Goal: Information Seeking & Learning: Learn about a topic

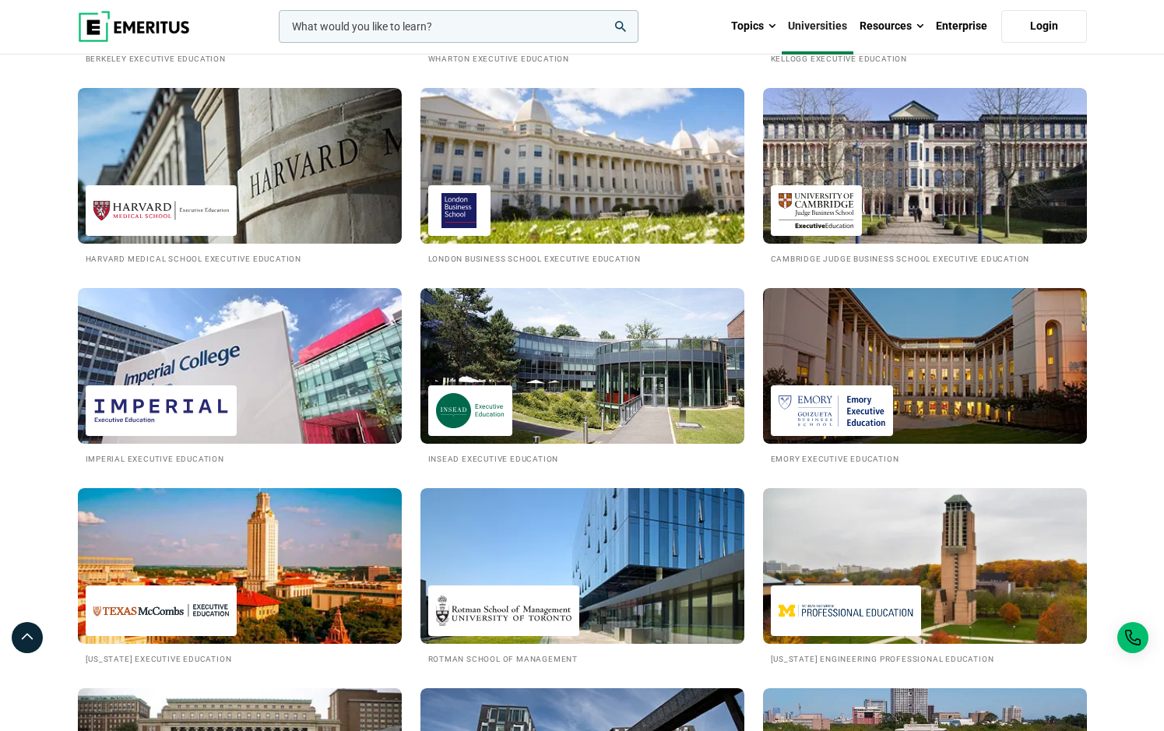
click at [530, 257] on h2 "London Business School Executive Education" at bounding box center [582, 258] width 308 height 13
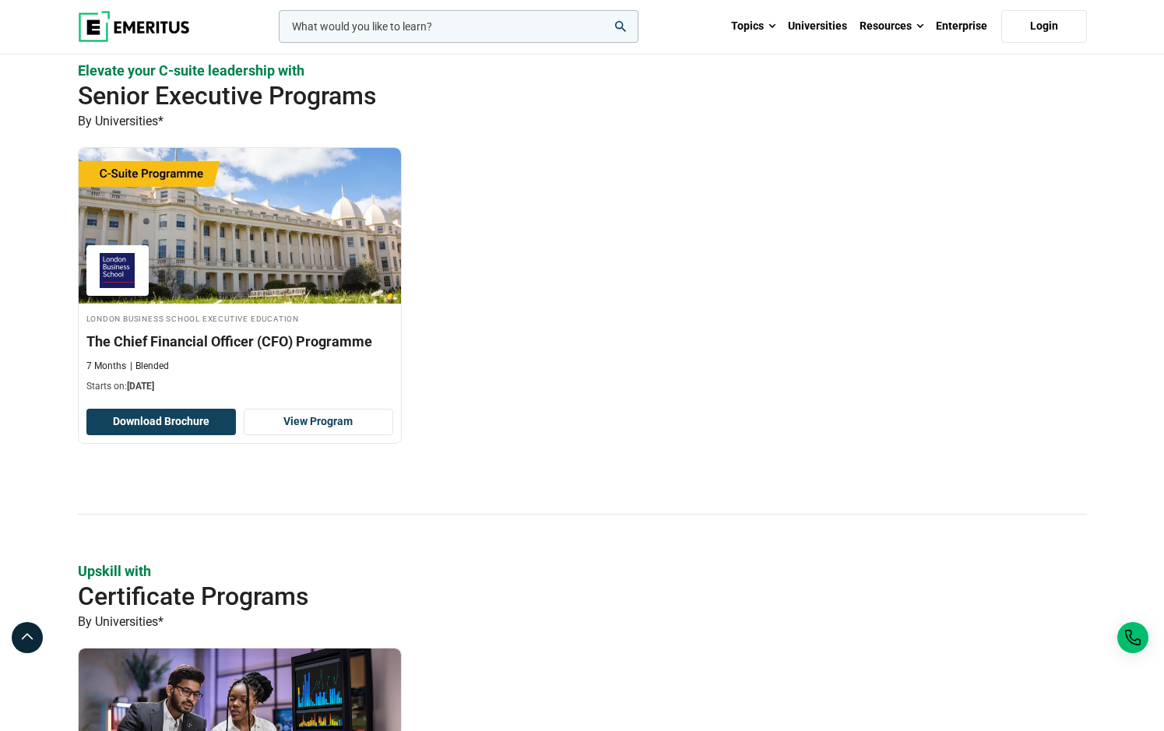
scroll to position [540, 0]
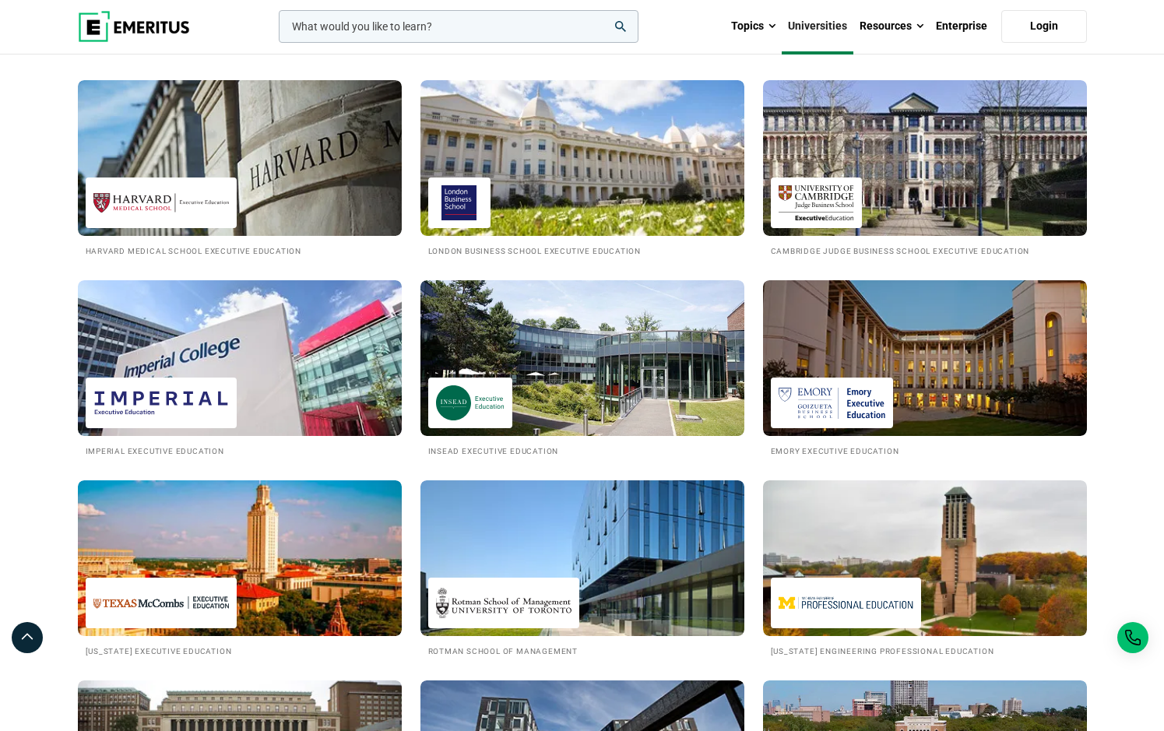
scroll to position [1294, 0]
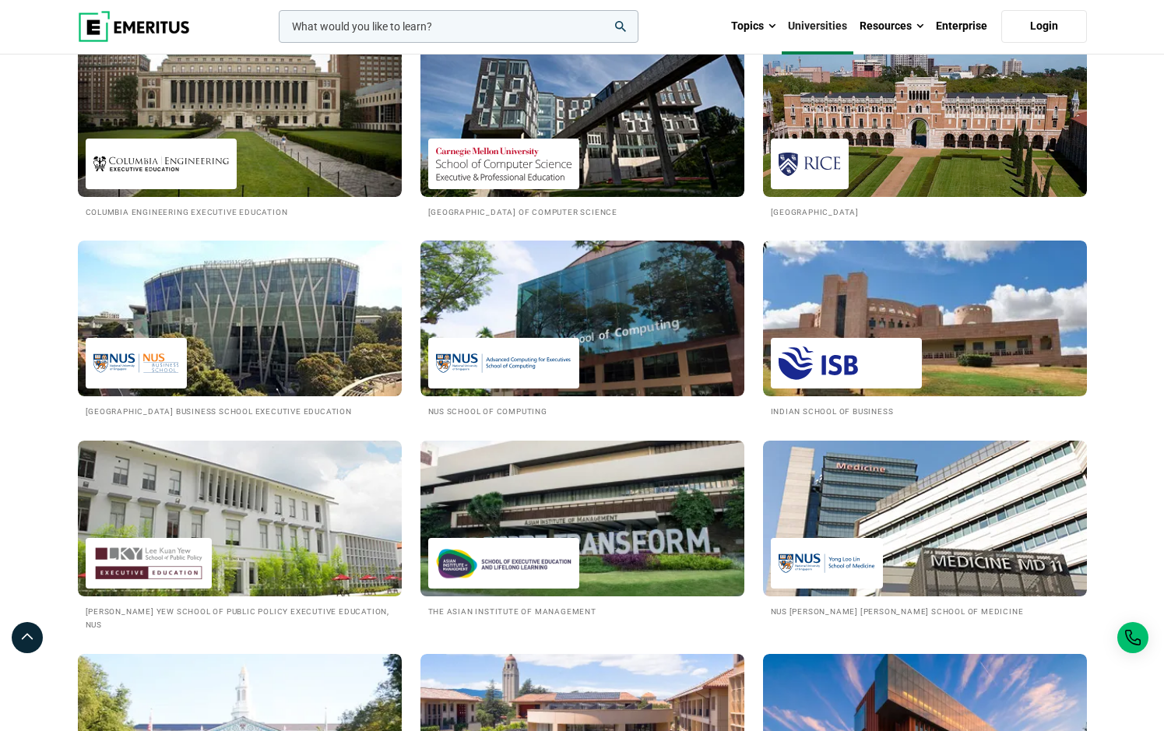
click at [518, 618] on h2 "The Asian Institute of Management" at bounding box center [582, 610] width 308 height 13
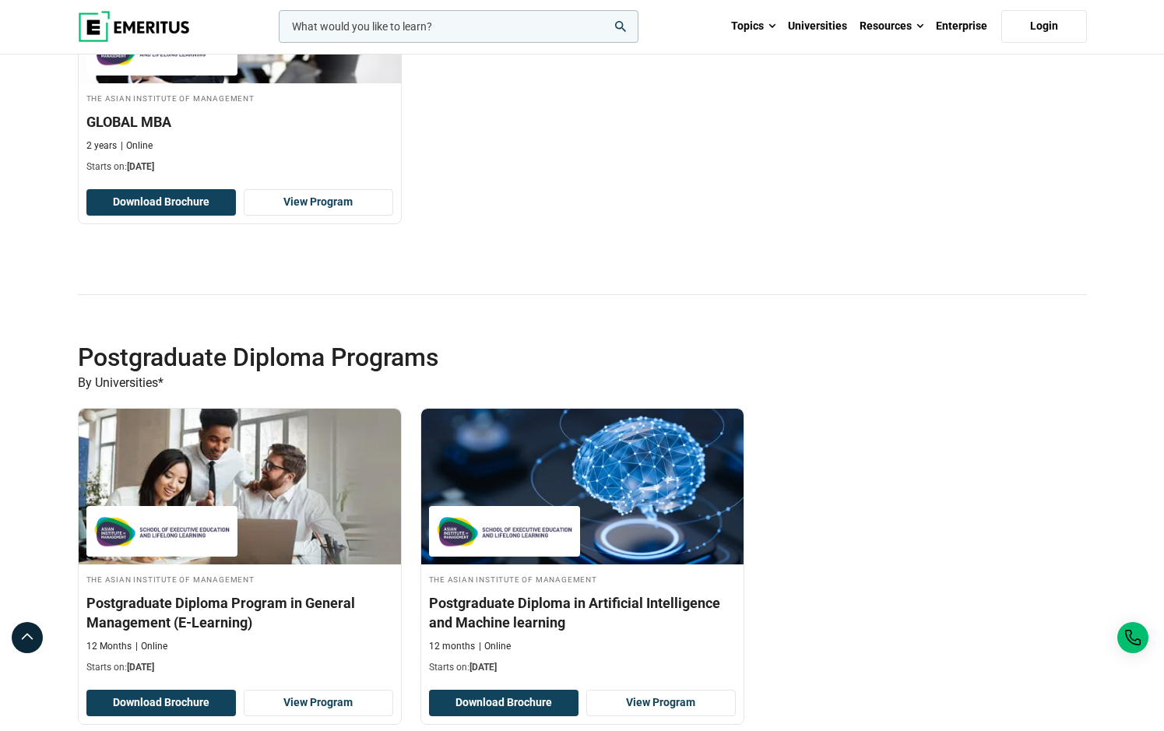
scroll to position [1714, 0]
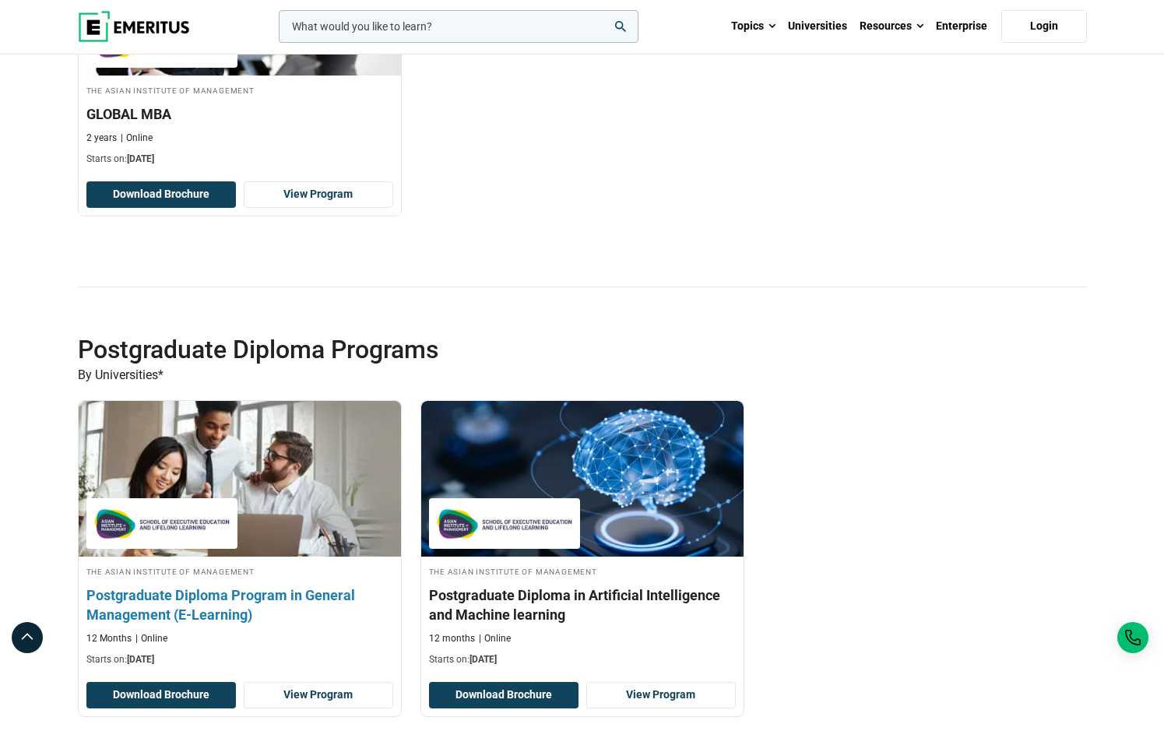
click at [207, 603] on h3 "Postgraduate Diploma Program in General Management (E-Learning)" at bounding box center [239, 605] width 307 height 39
